Goal: Navigation & Orientation: Find specific page/section

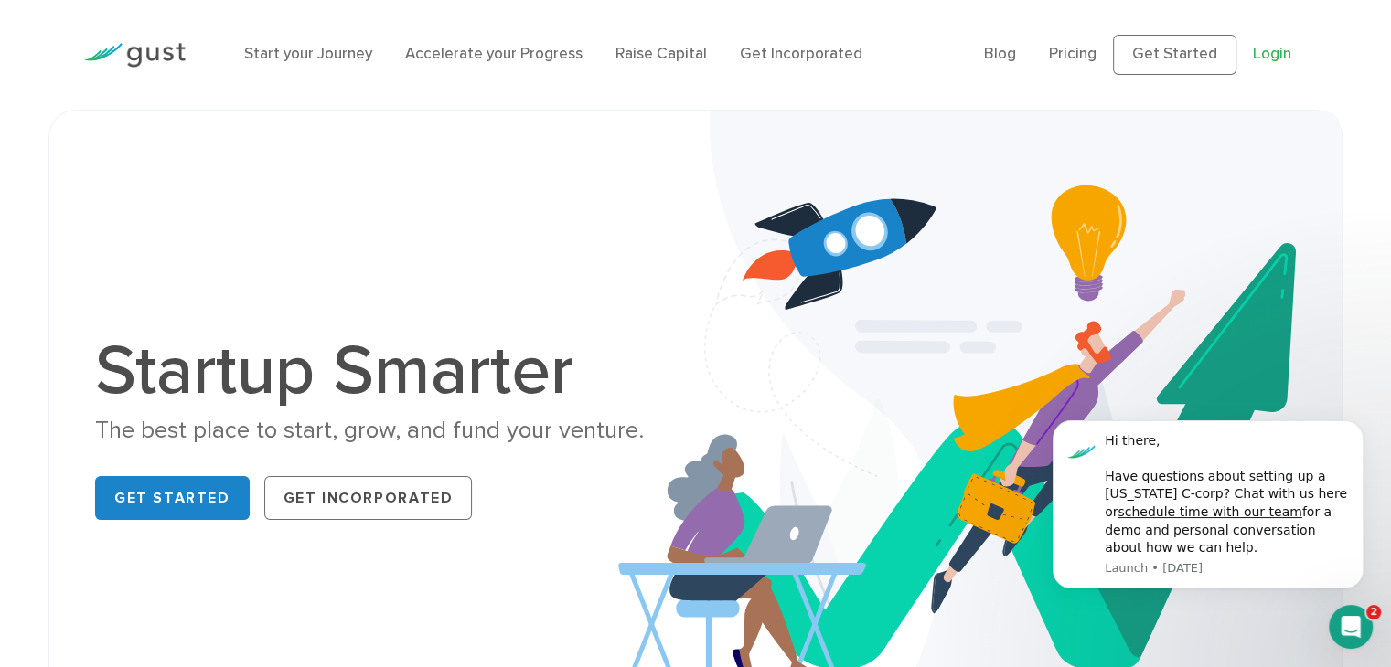
click at [1271, 51] on link "Login" at bounding box center [1271, 54] width 38 height 18
click at [1015, 54] on link "Blog" at bounding box center [1000, 54] width 32 height 18
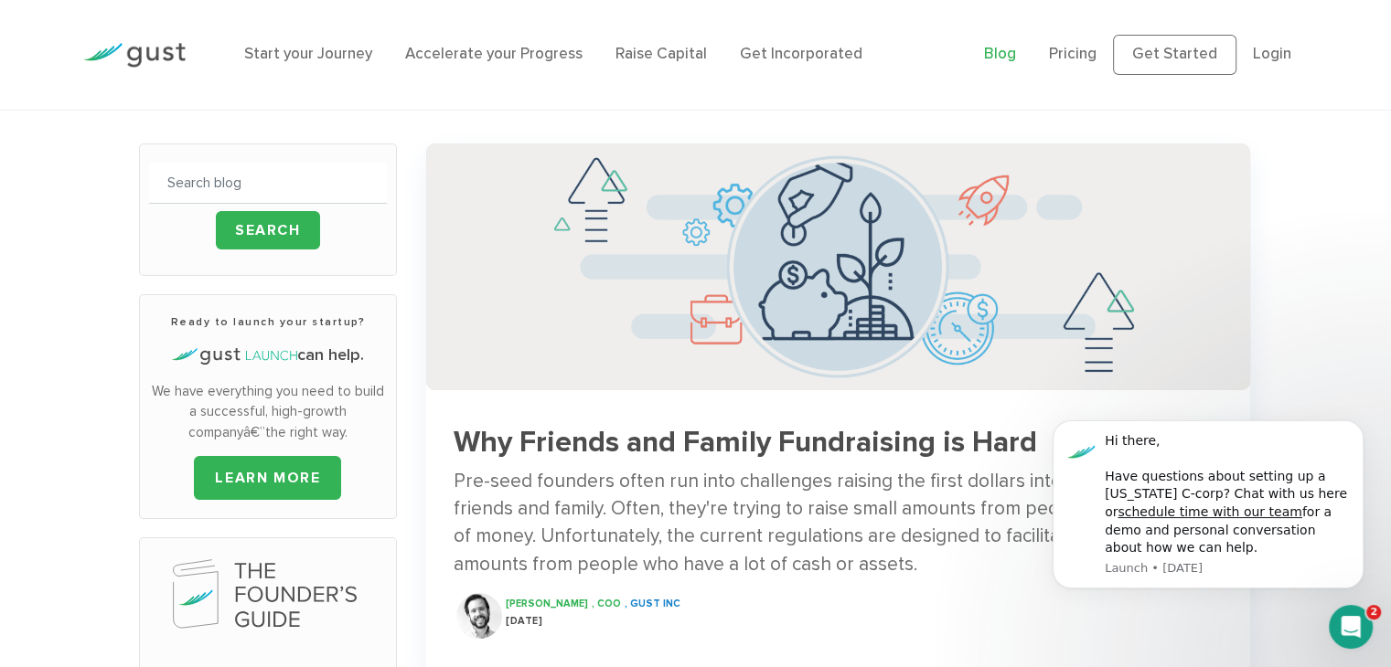
scroll to position [141, 0]
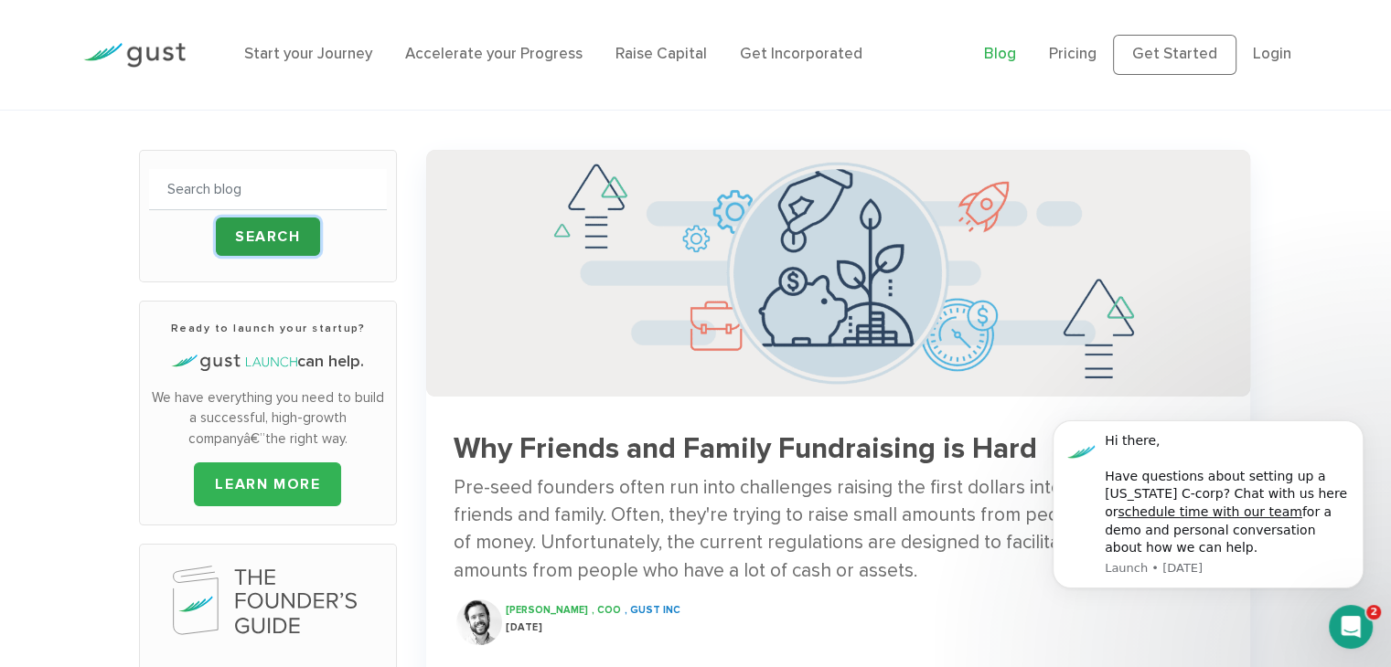
click at [249, 242] on input "Search" at bounding box center [268, 237] width 104 height 38
click at [252, 192] on input "text" at bounding box center [268, 189] width 238 height 41
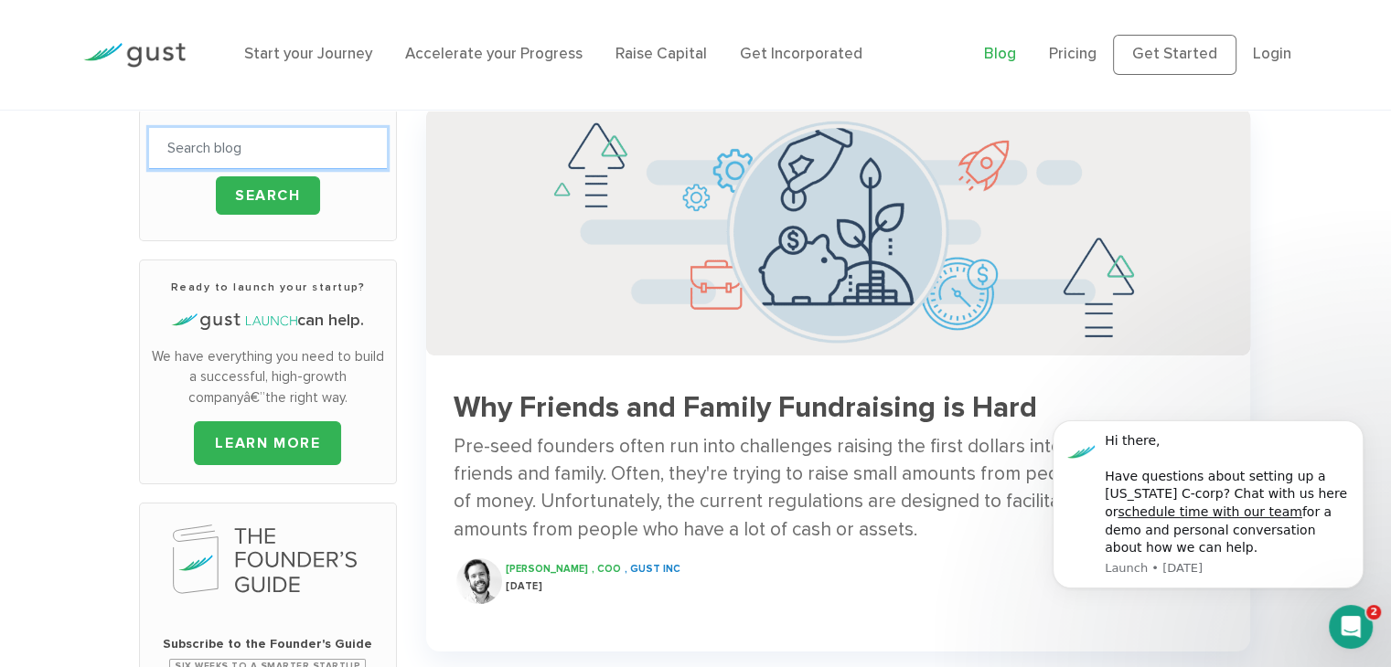
scroll to position [183, 0]
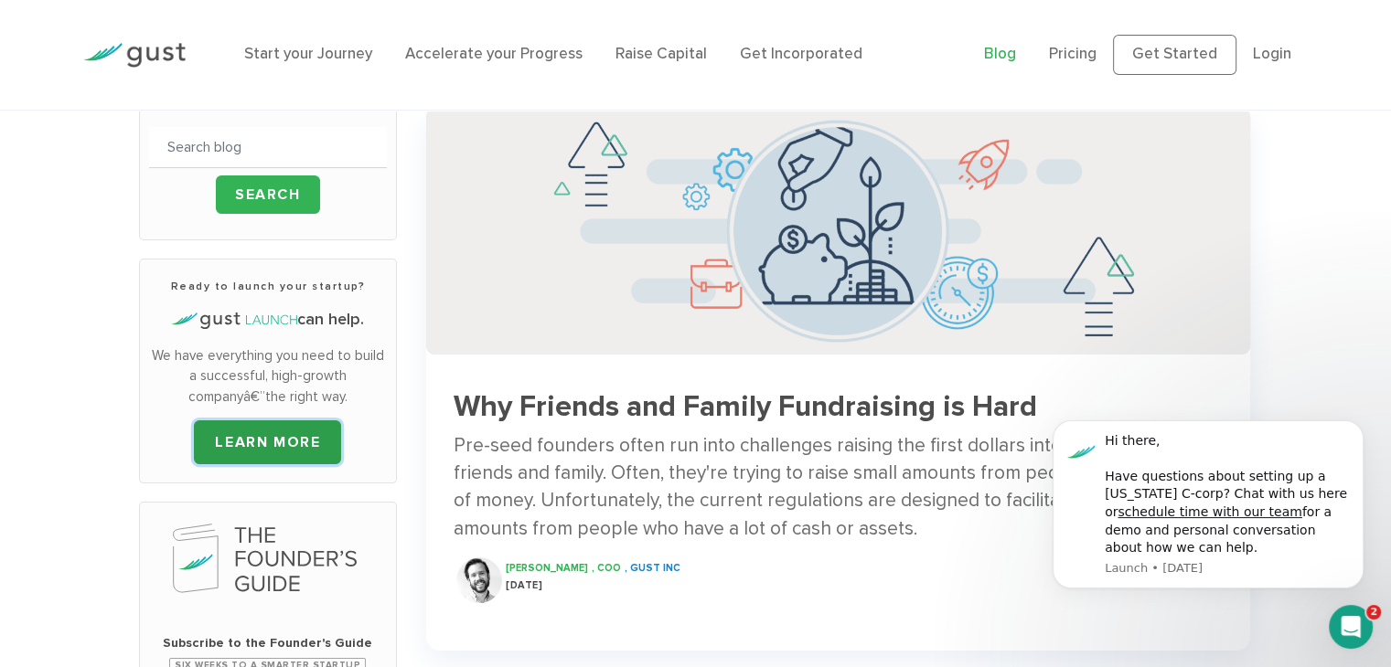
click at [220, 447] on link "LEARN MORE" at bounding box center [267, 443] width 147 height 44
